Goal: Information Seeking & Learning: Learn about a topic

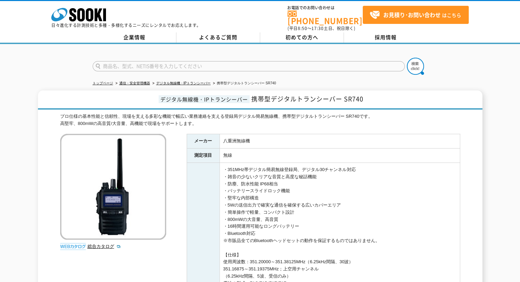
click at [188, 61] on input "text" at bounding box center [249, 66] width 312 height 10
type input "s"
type input "ソーキクラウド"
click at [407, 58] on button at bounding box center [415, 66] width 17 height 17
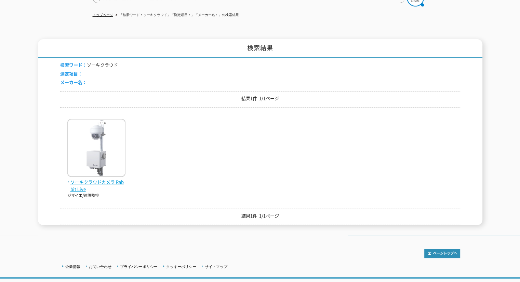
click at [113, 179] on span "ソーキクラウドカメラ Rabbit Live" at bounding box center [96, 186] width 58 height 14
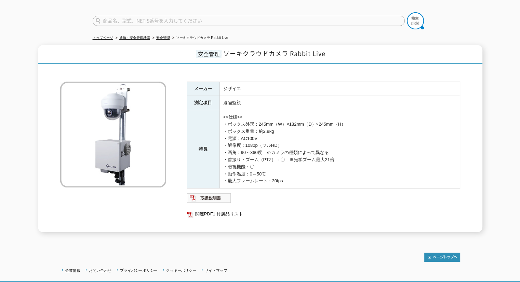
scroll to position [57, 0]
